Goal: Task Accomplishment & Management: Manage account settings

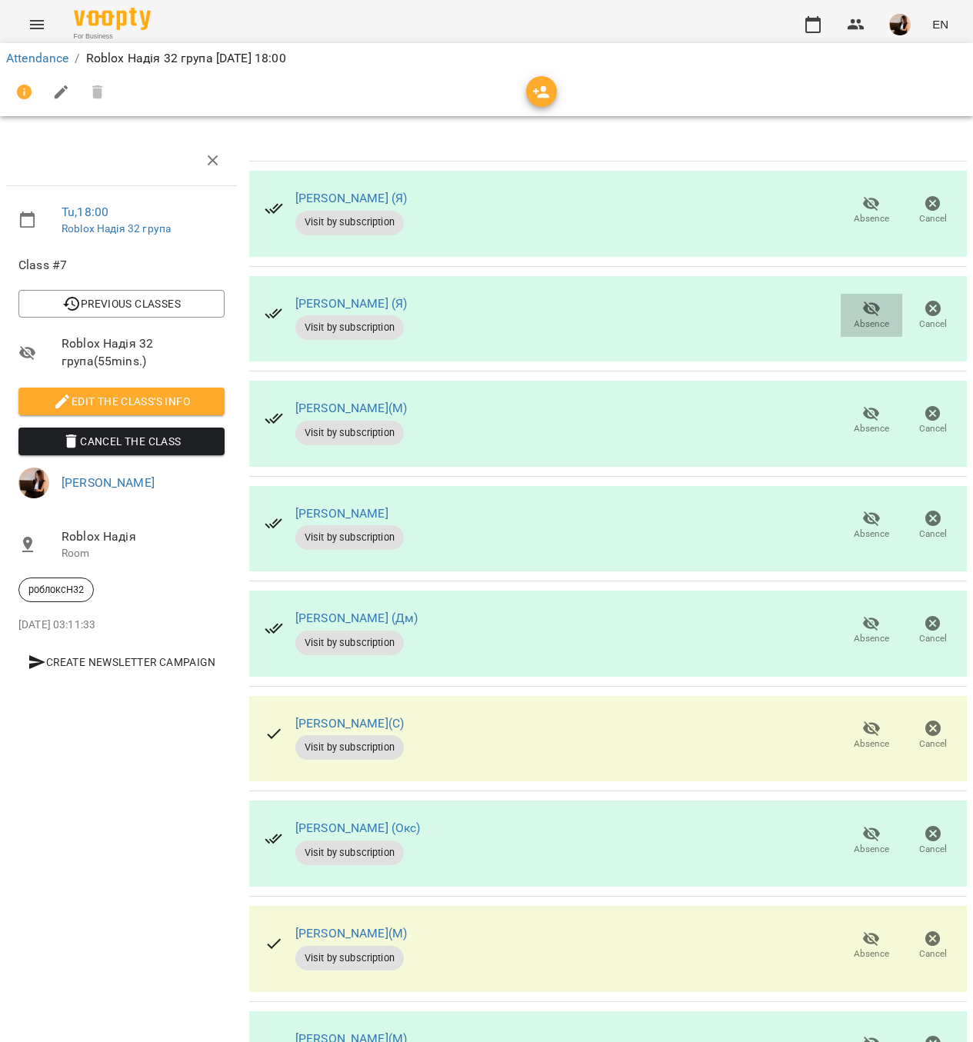
click at [864, 301] on span "Absence" at bounding box center [871, 314] width 43 height 31
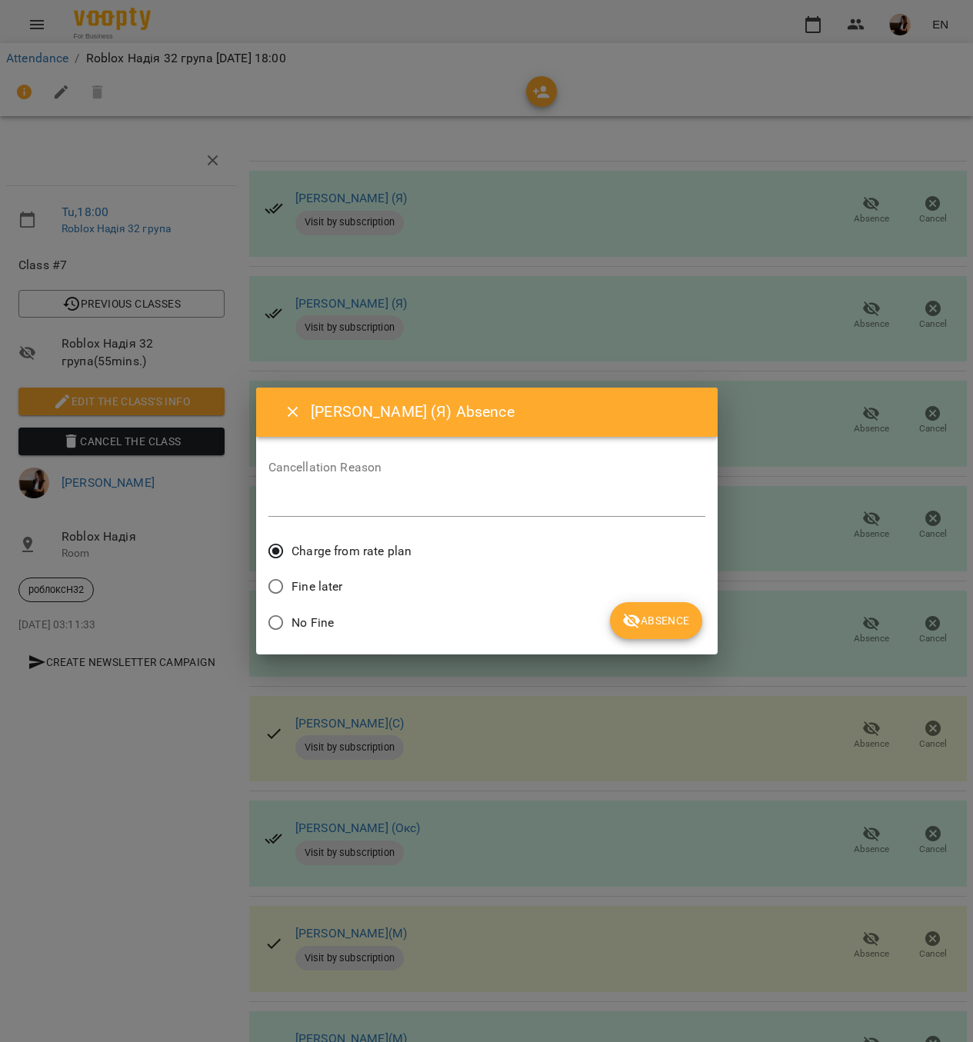
click at [638, 605] on button "Absence" at bounding box center [656, 620] width 92 height 37
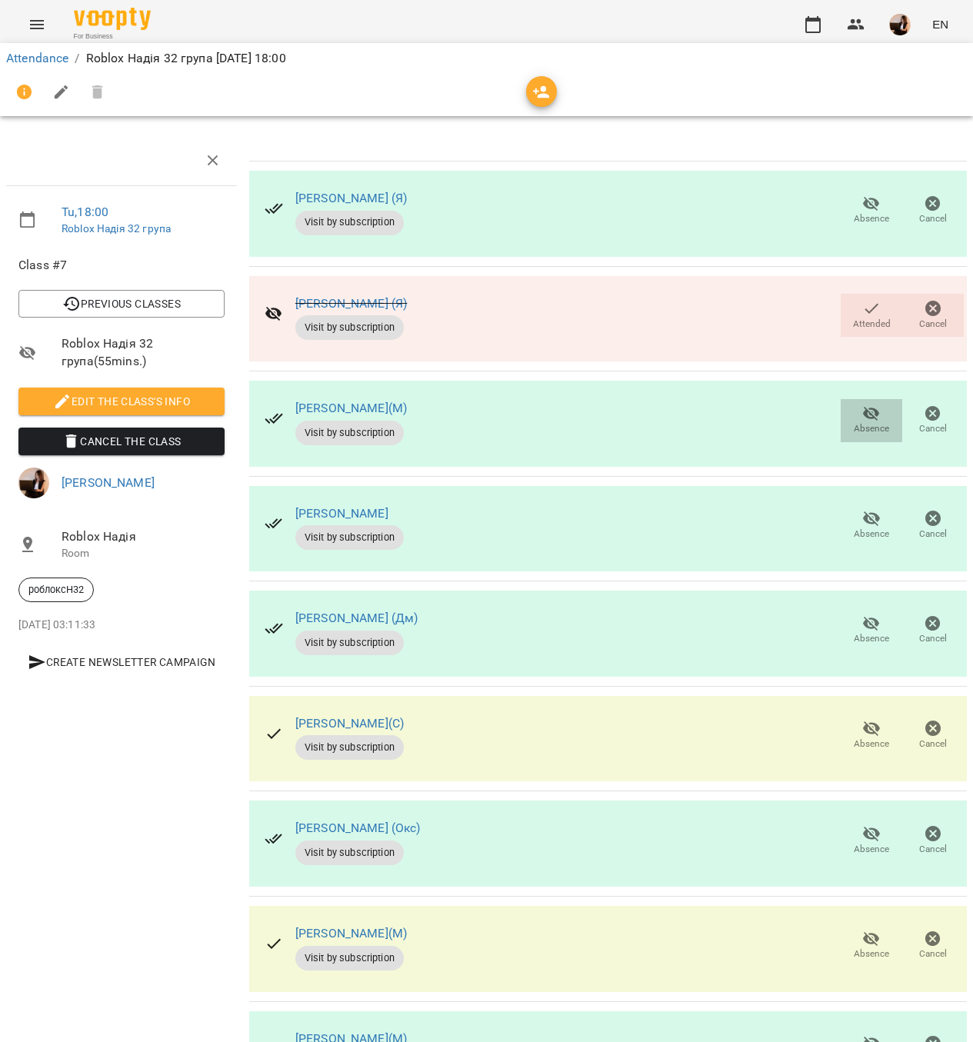
click at [862, 407] on icon "button" at bounding box center [871, 414] width 18 height 18
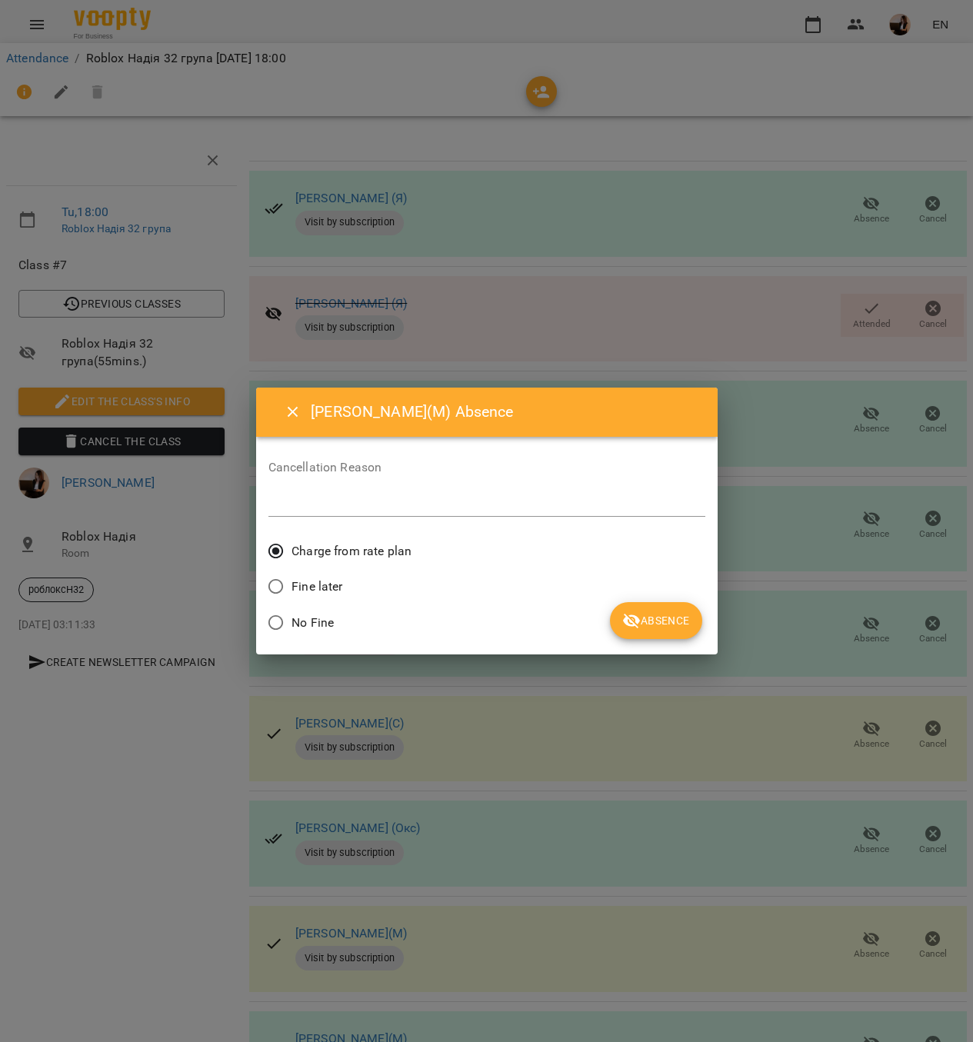
click at [684, 607] on button "Absence" at bounding box center [656, 620] width 92 height 37
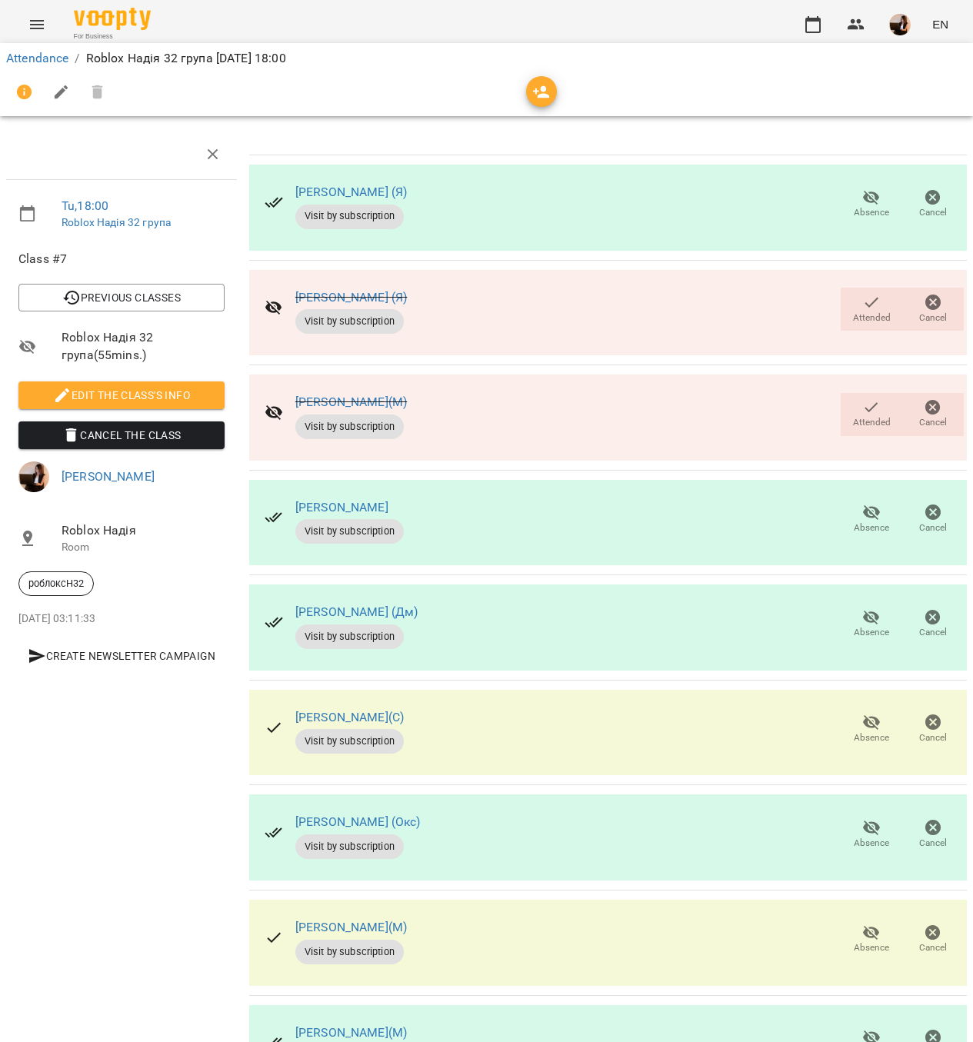
scroll to position [95, 0]
click at [850, 924] on span "Absence" at bounding box center [871, 939] width 43 height 31
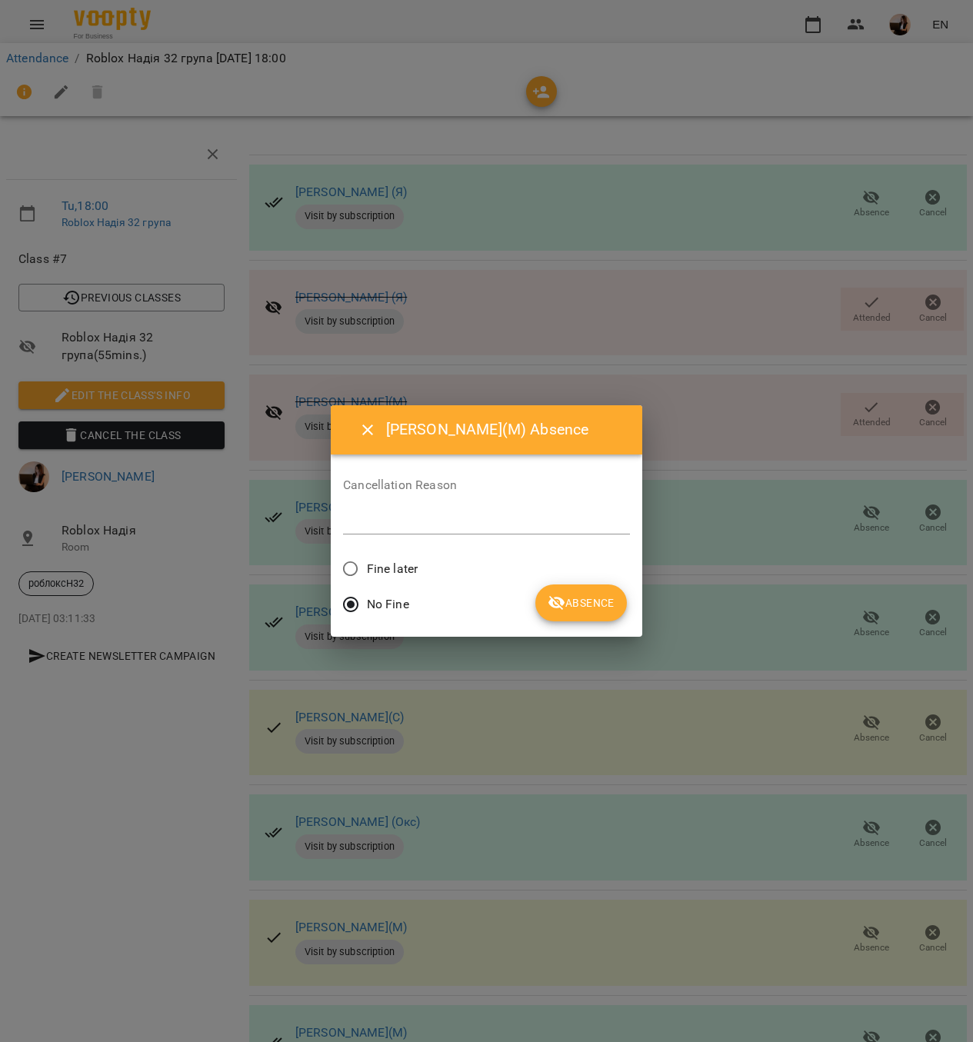
click at [411, 561] on span "Fine later" at bounding box center [392, 569] width 51 height 18
click at [536, 592] on div "No Fine" at bounding box center [486, 606] width 287 height 36
click at [560, 597] on icon "submit" at bounding box center [557, 603] width 18 height 18
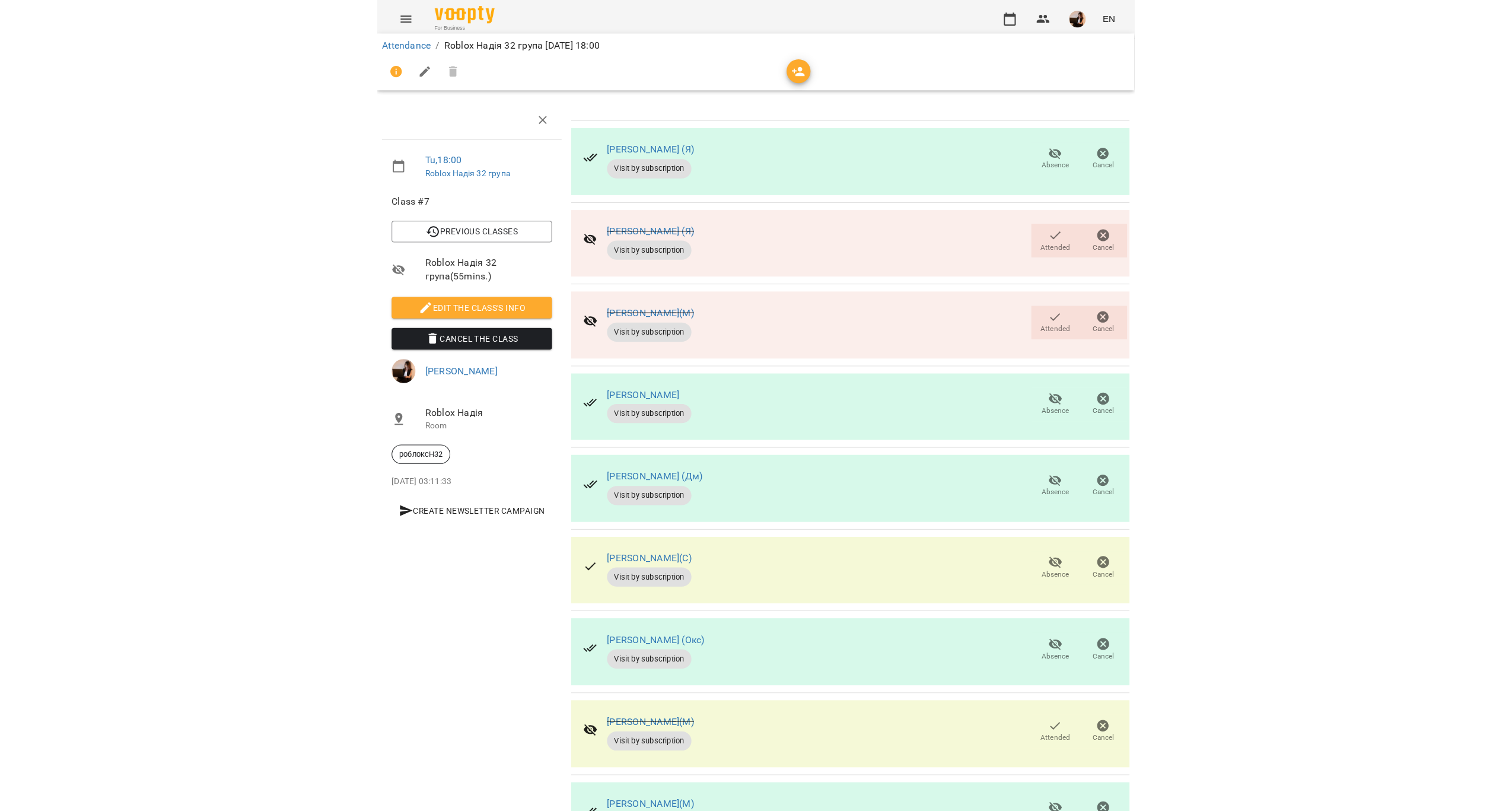
scroll to position [0, 0]
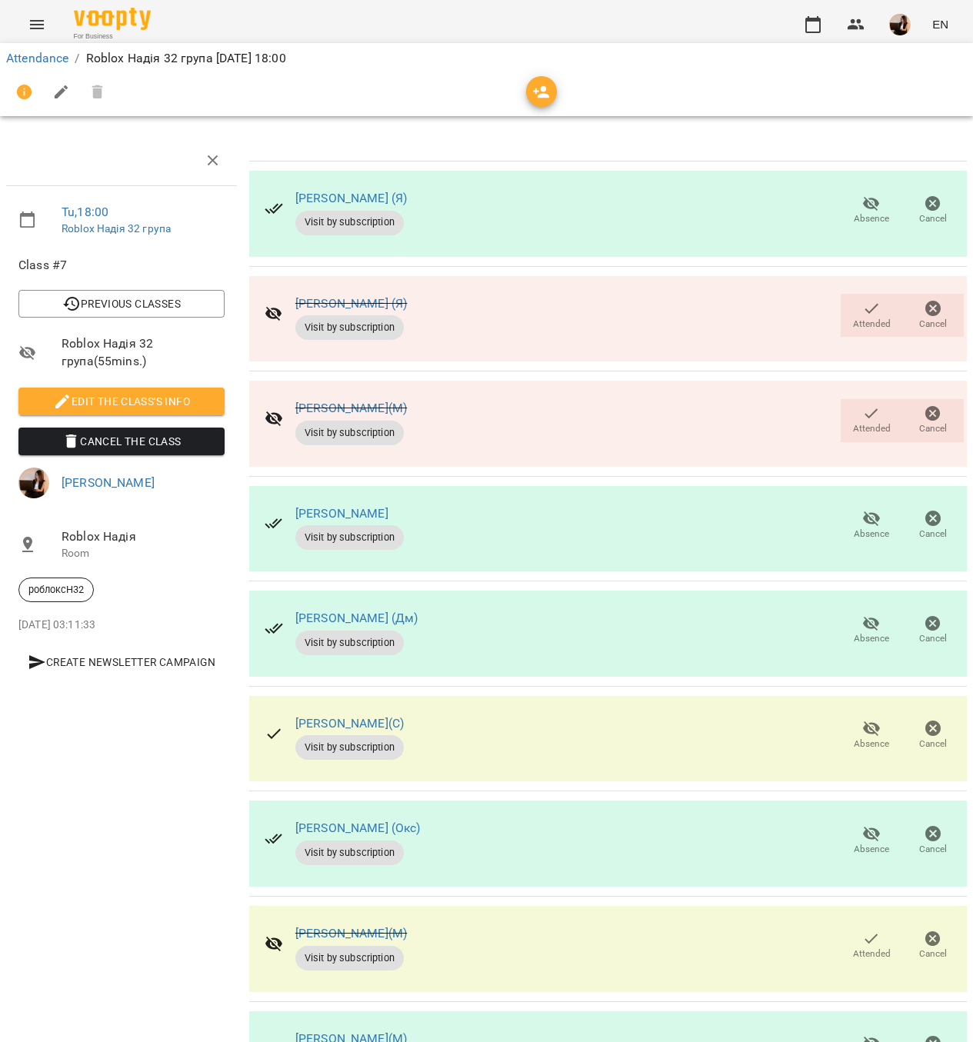
click at [850, 520] on span "Absence" at bounding box center [871, 524] width 43 height 31
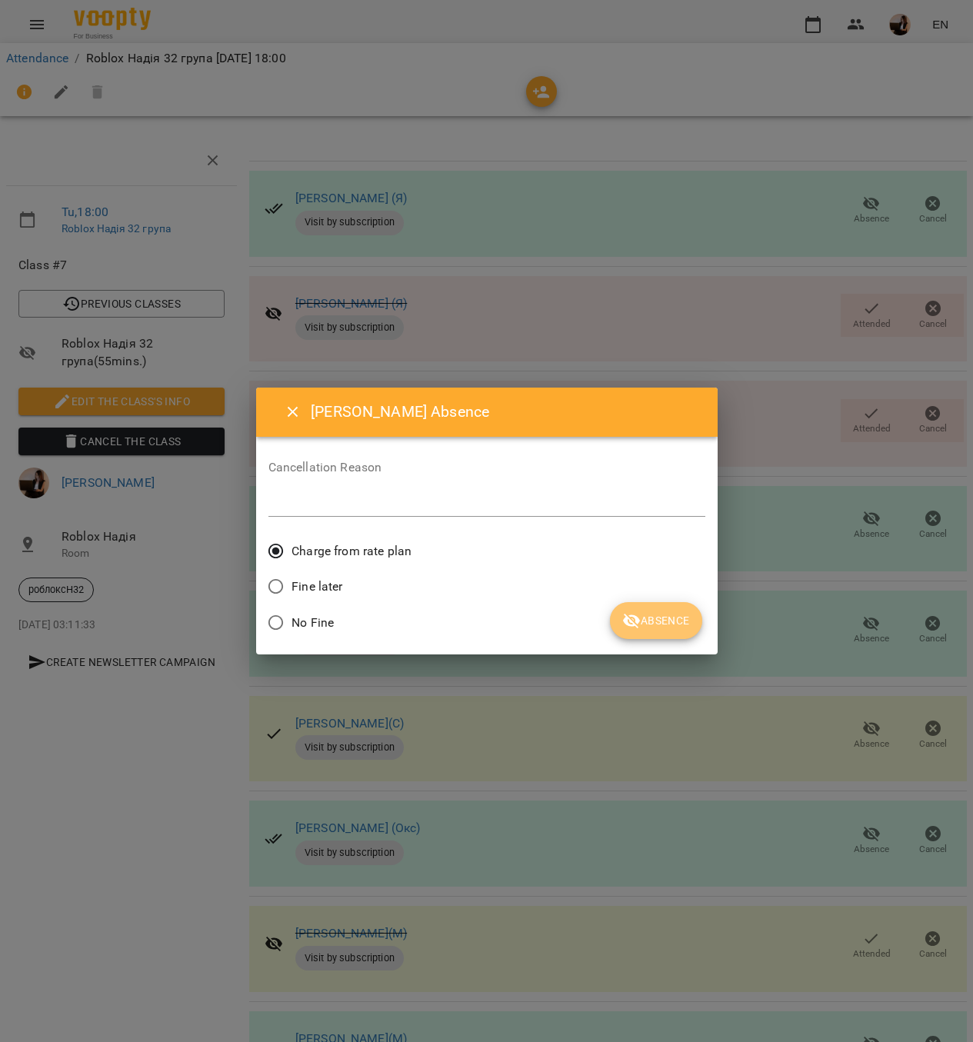
click at [647, 606] on button "Absence" at bounding box center [656, 620] width 92 height 37
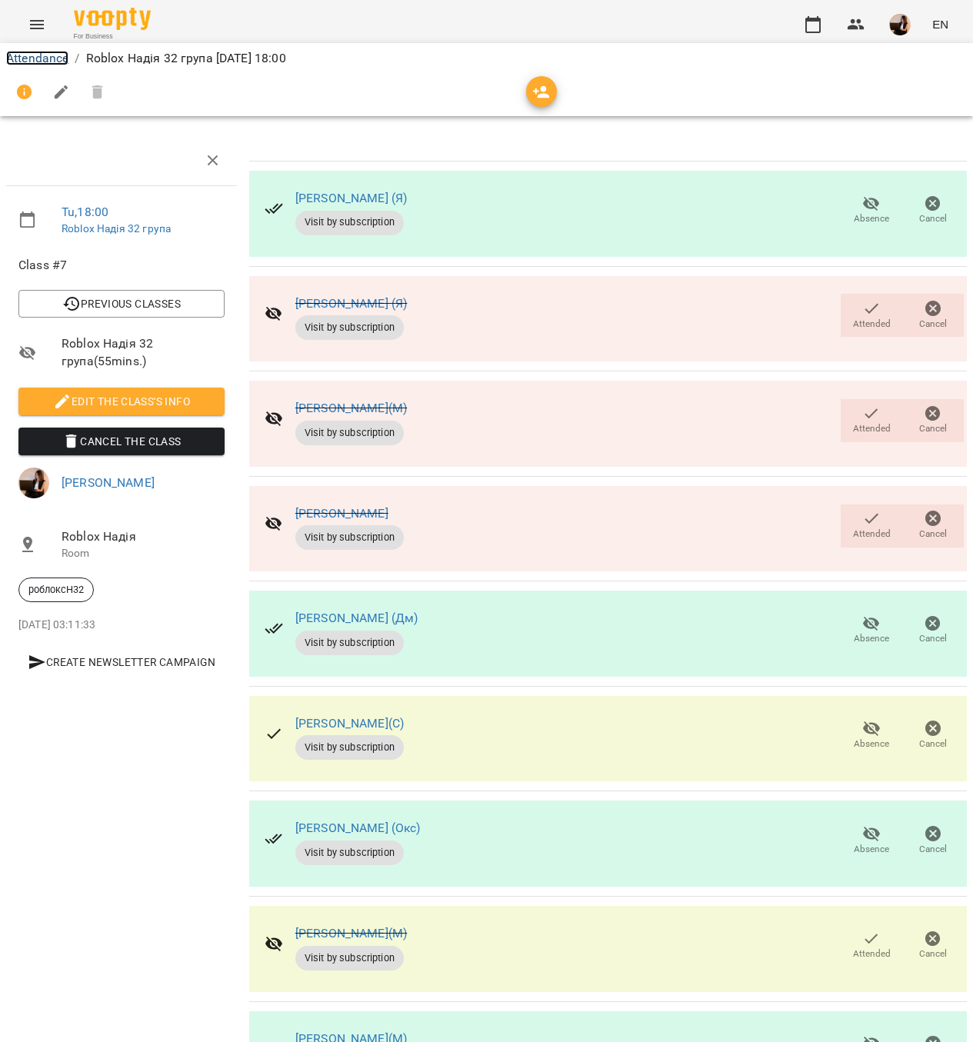
click at [47, 51] on link "Attendance" at bounding box center [37, 58] width 62 height 15
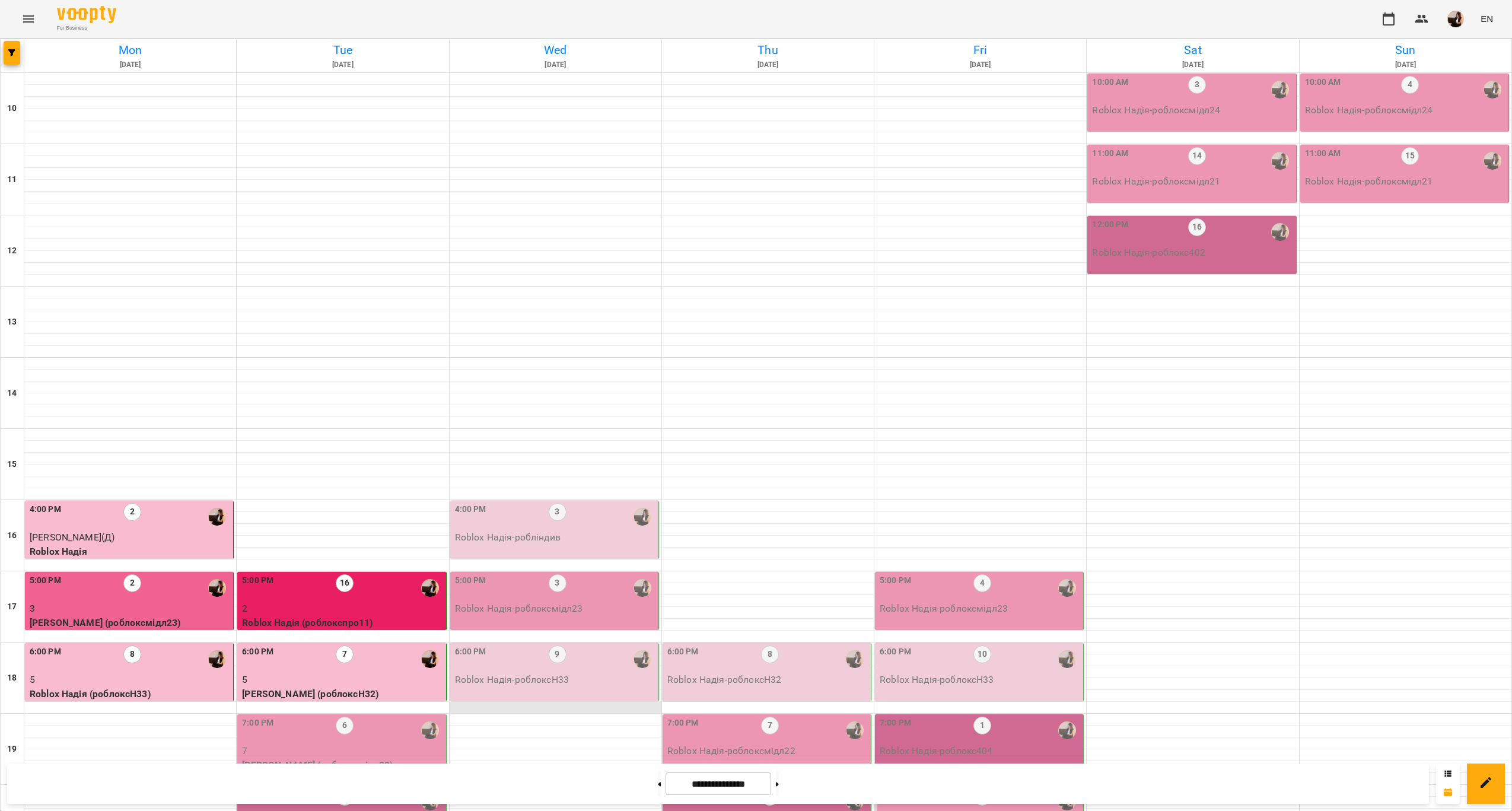
scroll to position [178, 0]
click at [379, 759] on p "[PERSON_NAME] (роблоксмідл22)" at bounding box center [343, 765] width 201 height 14
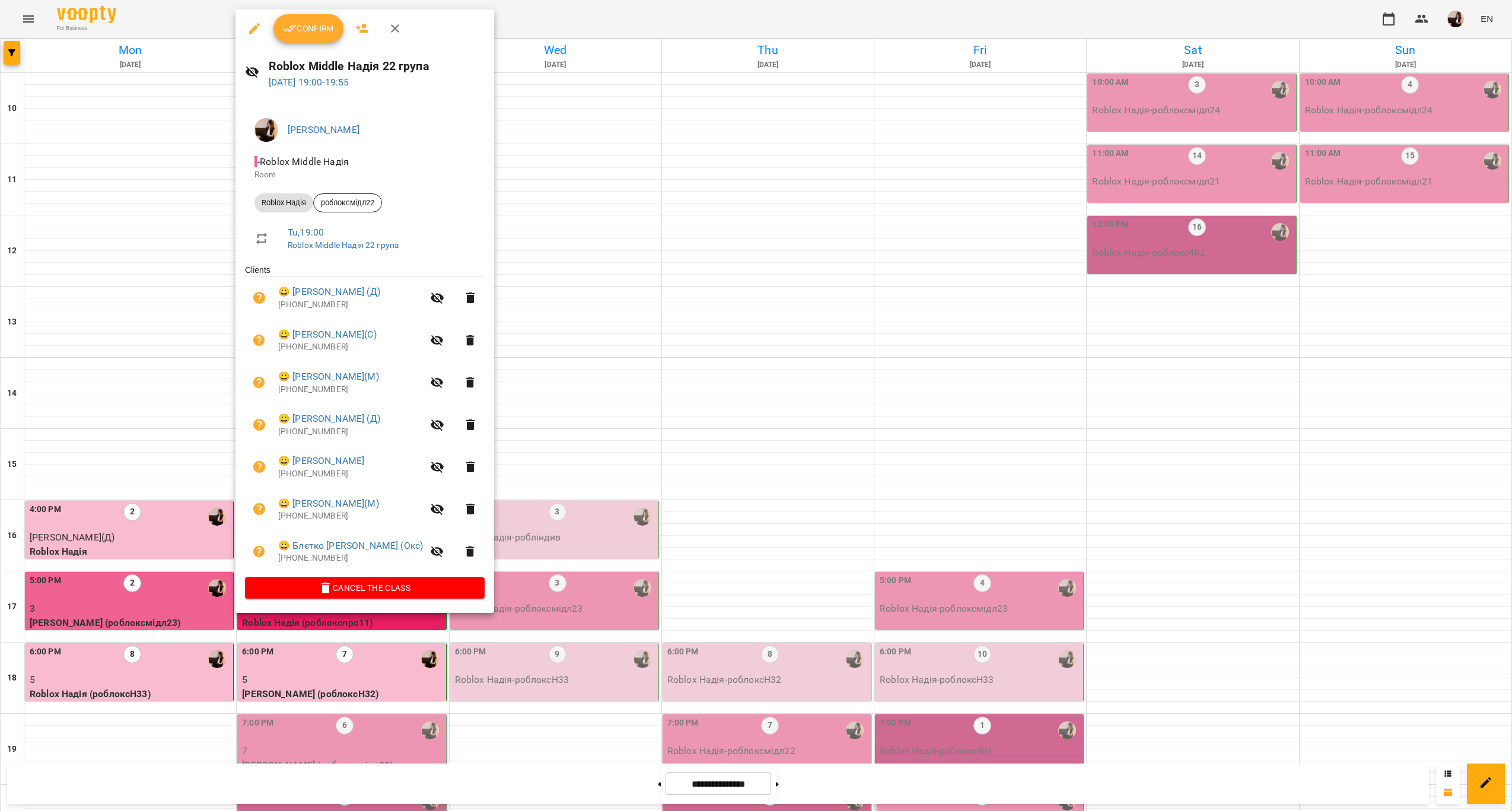
click at [602, 492] on div at bounding box center [756, 405] width 1512 height 811
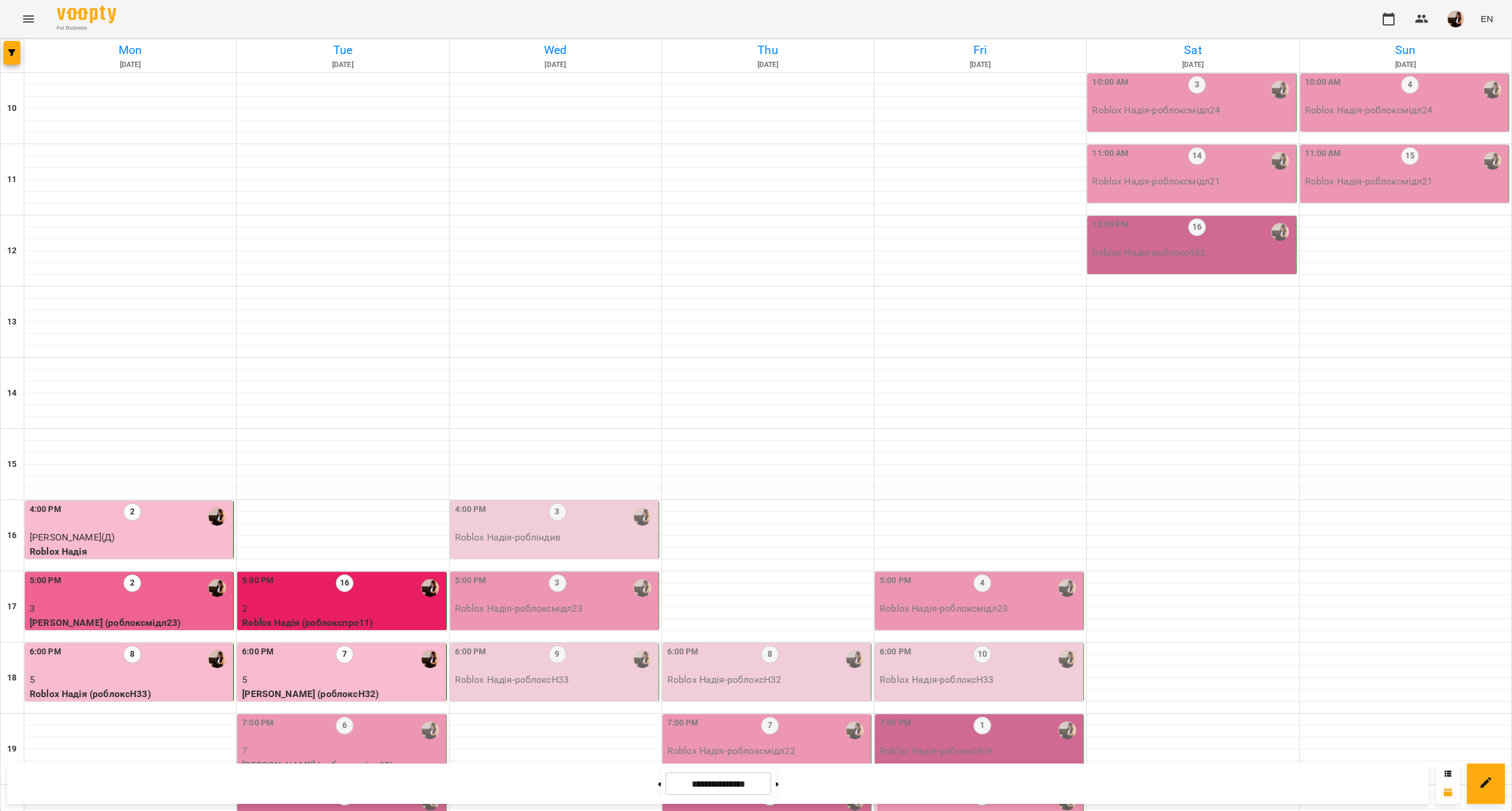
click at [405, 744] on p "7" at bounding box center [343, 751] width 201 height 14
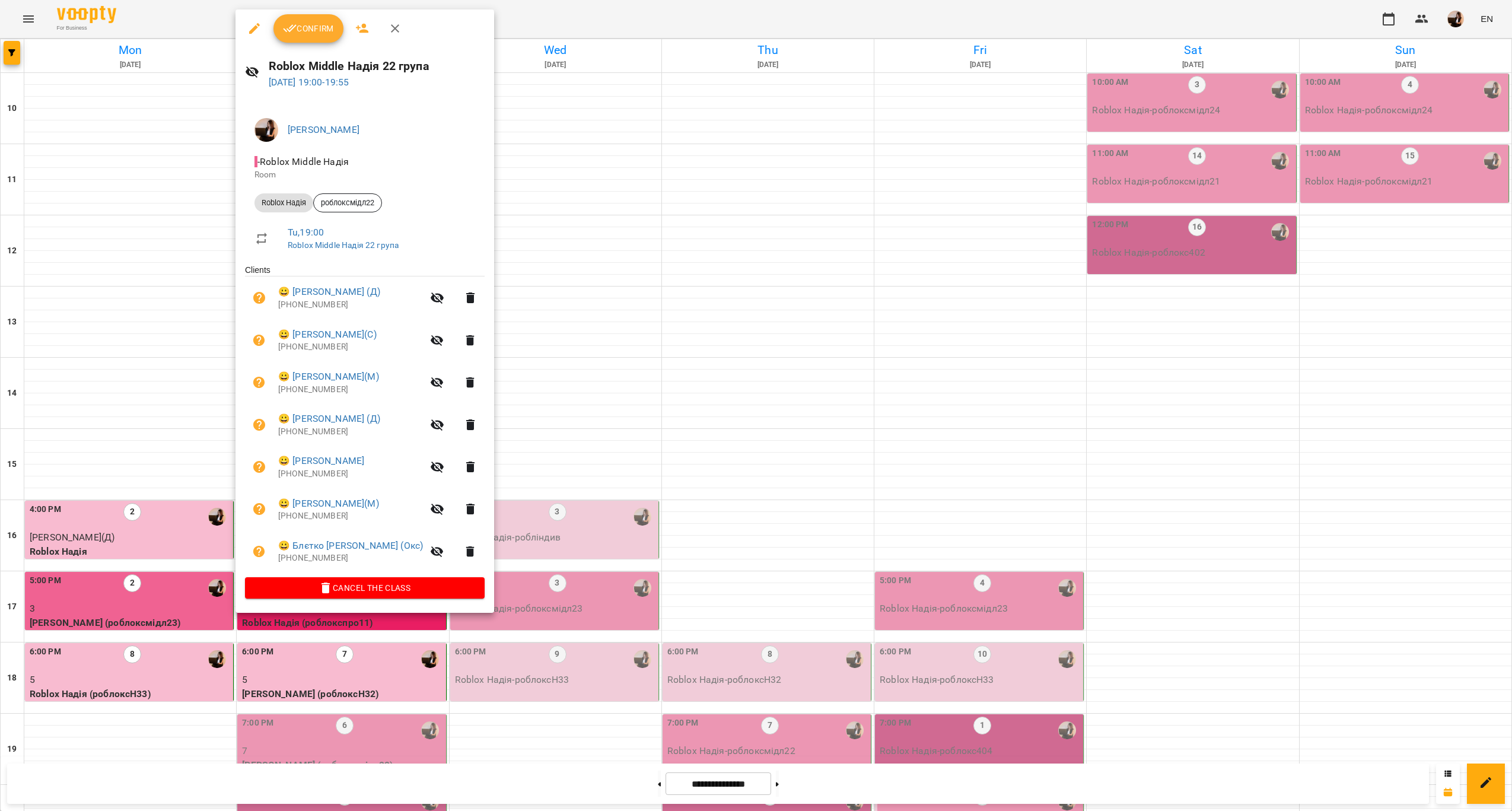
click at [302, 22] on span "Confirm" at bounding box center [309, 29] width 51 height 14
